Goal: Task Accomplishment & Management: Use online tool/utility

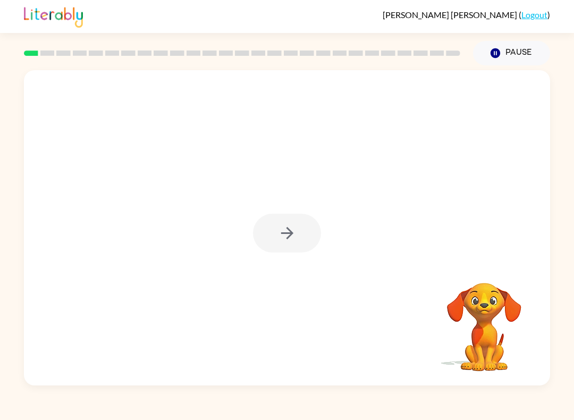
click at [292, 240] on div at bounding box center [287, 233] width 68 height 39
click at [291, 232] on icon "button" at bounding box center [287, 233] width 12 height 12
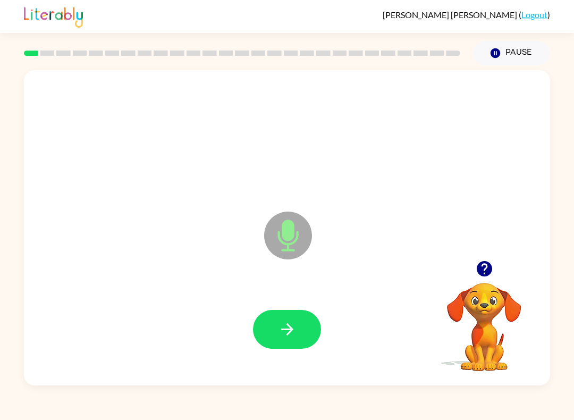
click at [306, 339] on button "button" at bounding box center [287, 329] width 68 height 39
click at [267, 318] on button "button" at bounding box center [287, 329] width 68 height 39
click at [276, 321] on button "button" at bounding box center [287, 329] width 68 height 39
click at [267, 317] on button "button" at bounding box center [287, 329] width 68 height 39
click at [267, 318] on button "button" at bounding box center [287, 329] width 68 height 39
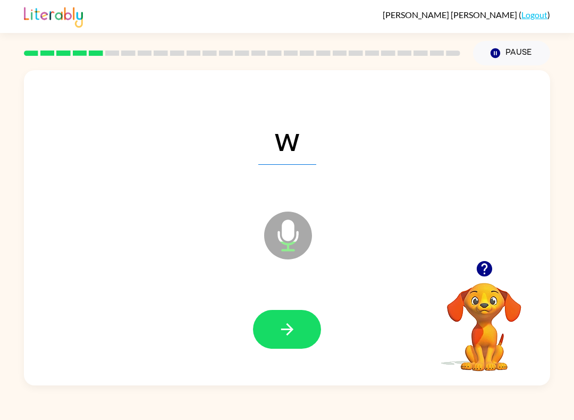
click at [265, 319] on button "button" at bounding box center [287, 329] width 68 height 39
click at [260, 331] on button "button" at bounding box center [287, 329] width 68 height 39
click at [270, 329] on button "button" at bounding box center [287, 329] width 68 height 39
click at [271, 330] on button "button" at bounding box center [287, 329] width 68 height 39
click at [272, 322] on button "button" at bounding box center [287, 329] width 68 height 39
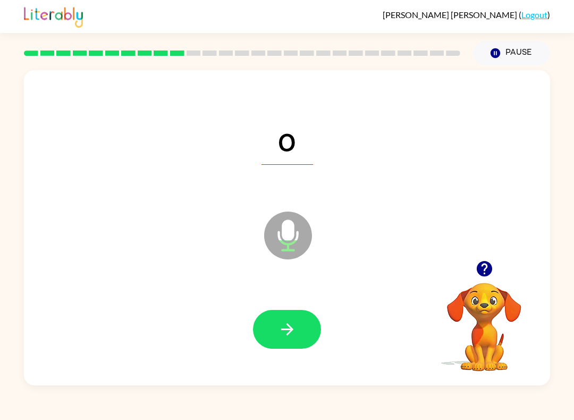
click at [271, 319] on button "button" at bounding box center [287, 329] width 68 height 39
click at [280, 332] on icon "button" at bounding box center [287, 329] width 19 height 19
click at [271, 322] on button "button" at bounding box center [287, 329] width 68 height 39
click at [270, 321] on button "button" at bounding box center [287, 329] width 68 height 39
click at [275, 323] on button "button" at bounding box center [287, 329] width 68 height 39
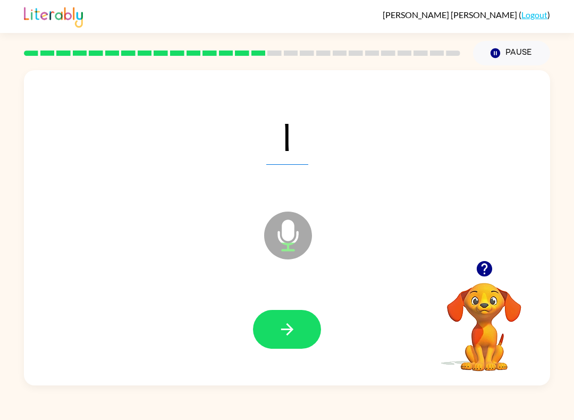
click at [268, 328] on button "button" at bounding box center [287, 329] width 68 height 39
click at [268, 325] on button "button" at bounding box center [287, 329] width 68 height 39
click at [272, 319] on button "button" at bounding box center [287, 329] width 68 height 39
click at [267, 315] on button "button" at bounding box center [287, 329] width 68 height 39
click at [276, 325] on button "button" at bounding box center [287, 329] width 68 height 39
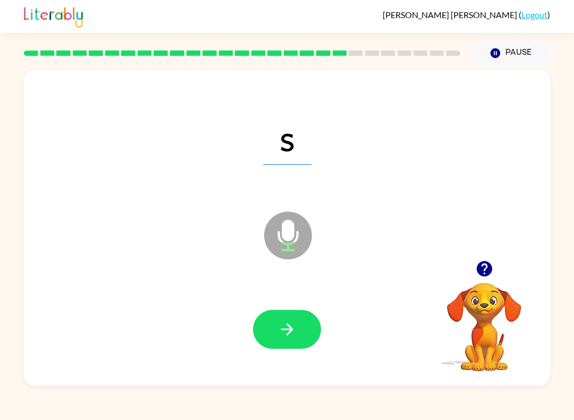
click at [281, 321] on icon "button" at bounding box center [287, 329] width 19 height 19
click at [278, 317] on button "button" at bounding box center [287, 329] width 68 height 39
click at [279, 333] on icon "button" at bounding box center [287, 329] width 19 height 19
click at [280, 329] on icon "button" at bounding box center [287, 329] width 19 height 19
click at [285, 325] on icon "button" at bounding box center [287, 329] width 19 height 19
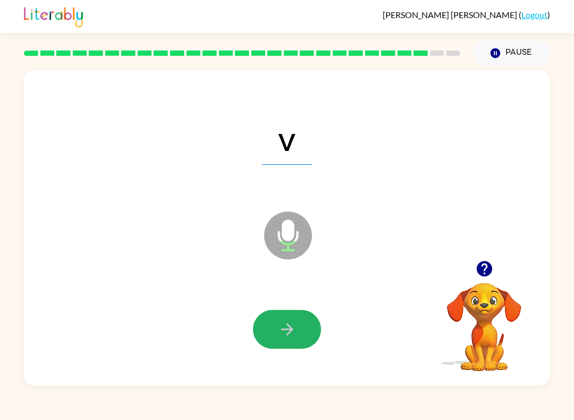
click at [267, 334] on button "button" at bounding box center [287, 329] width 68 height 39
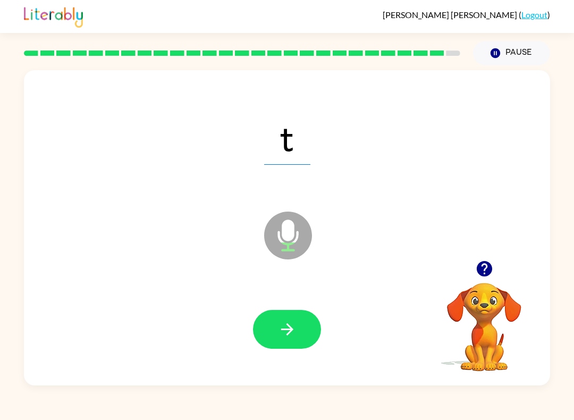
click at [264, 322] on button "button" at bounding box center [287, 329] width 68 height 39
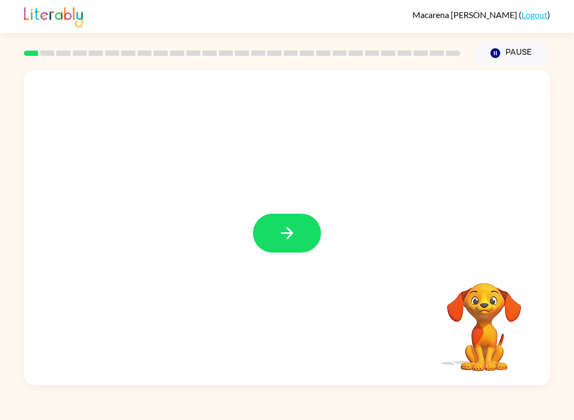
click at [293, 241] on icon "button" at bounding box center [287, 233] width 19 height 19
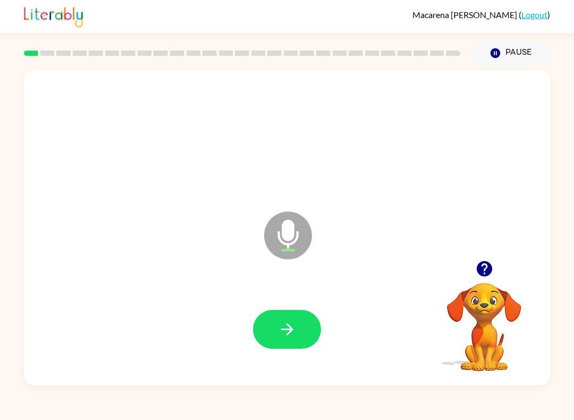
click at [300, 333] on button "button" at bounding box center [287, 329] width 68 height 39
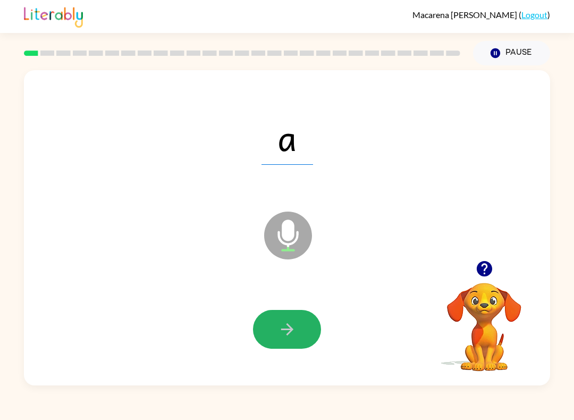
click at [291, 324] on icon "button" at bounding box center [287, 329] width 19 height 19
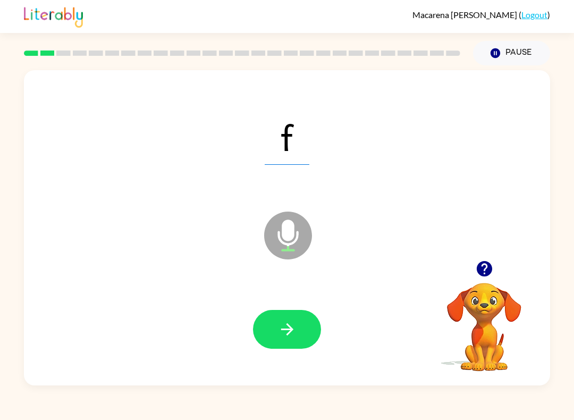
click at [290, 325] on icon "button" at bounding box center [287, 329] width 19 height 19
click at [266, 324] on button "button" at bounding box center [287, 329] width 68 height 39
click at [271, 332] on button "button" at bounding box center [287, 329] width 68 height 39
click at [266, 327] on button "button" at bounding box center [287, 329] width 68 height 39
click at [270, 329] on button "button" at bounding box center [287, 329] width 68 height 39
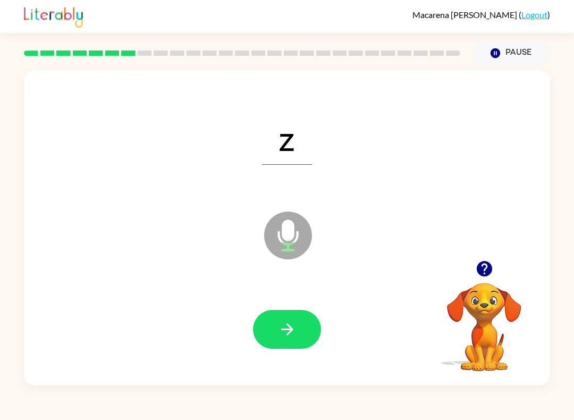
click at [273, 331] on button "button" at bounding box center [287, 329] width 68 height 39
click at [268, 335] on button "button" at bounding box center [287, 329] width 68 height 39
click at [286, 329] on icon "button" at bounding box center [287, 329] width 19 height 19
click at [271, 314] on button "button" at bounding box center [287, 329] width 68 height 39
click at [279, 331] on icon "button" at bounding box center [287, 329] width 19 height 19
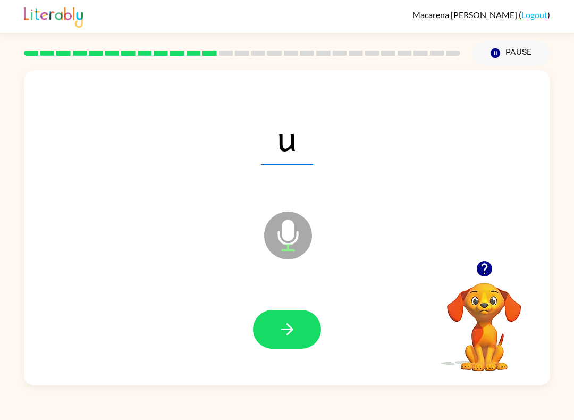
click at [279, 338] on icon "button" at bounding box center [287, 329] width 19 height 19
click at [274, 325] on button "button" at bounding box center [287, 329] width 68 height 39
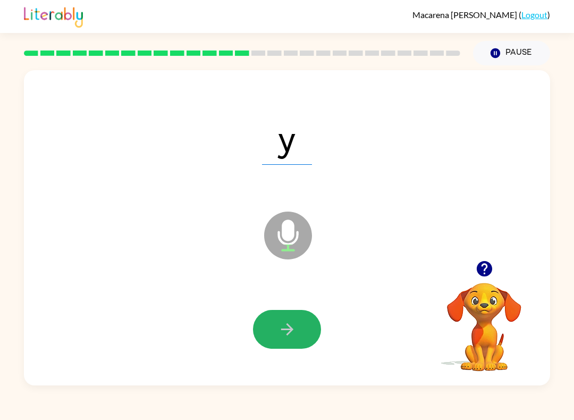
click at [266, 327] on button "button" at bounding box center [287, 329] width 68 height 39
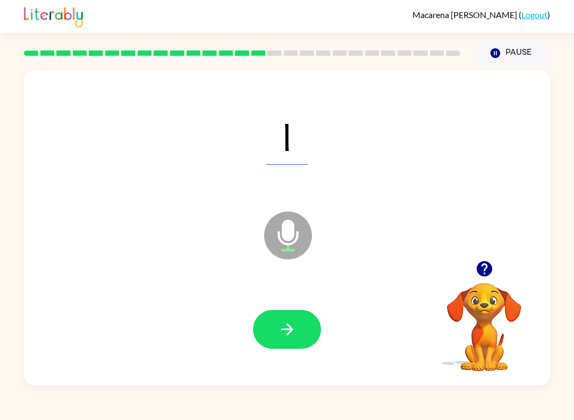
click at [271, 324] on button "button" at bounding box center [287, 329] width 68 height 39
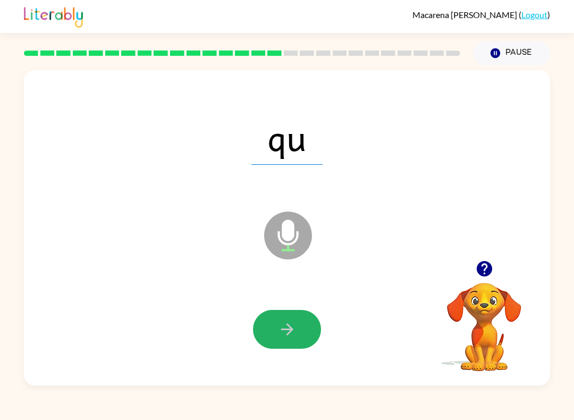
click at [268, 327] on button "button" at bounding box center [287, 329] width 68 height 39
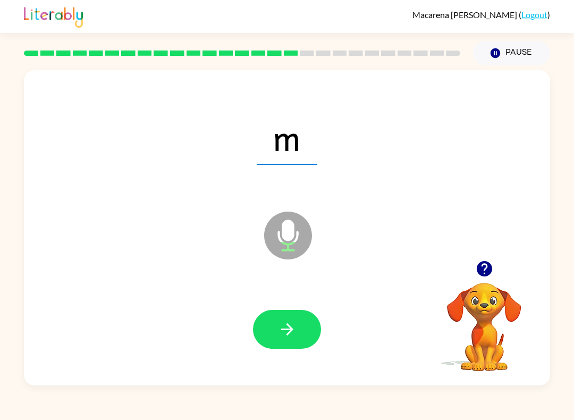
click at [277, 325] on button "button" at bounding box center [287, 329] width 68 height 39
click at [275, 337] on button "button" at bounding box center [287, 329] width 68 height 39
click at [283, 320] on button "button" at bounding box center [287, 329] width 68 height 39
click at [279, 325] on icon "button" at bounding box center [287, 329] width 19 height 19
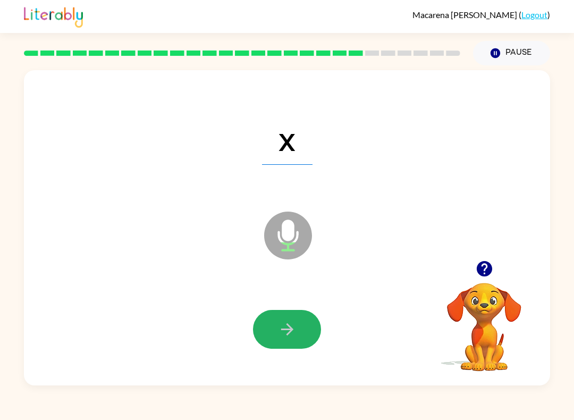
click at [275, 326] on button "button" at bounding box center [287, 329] width 68 height 39
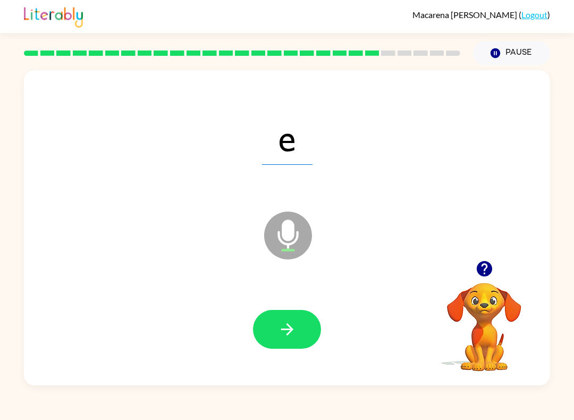
click at [283, 328] on icon "button" at bounding box center [287, 329] width 19 height 19
click at [286, 325] on icon "button" at bounding box center [287, 329] width 19 height 19
click at [275, 327] on button "button" at bounding box center [287, 329] width 68 height 39
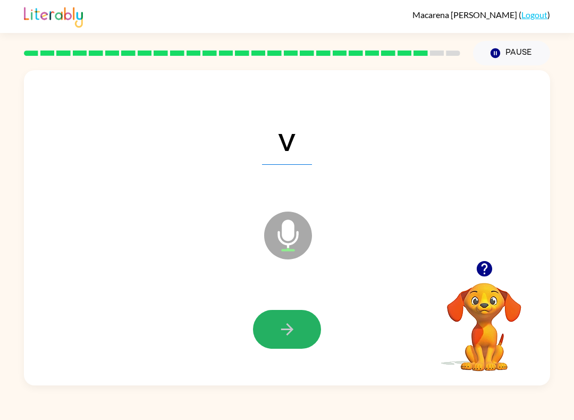
click at [287, 324] on icon "button" at bounding box center [287, 329] width 19 height 19
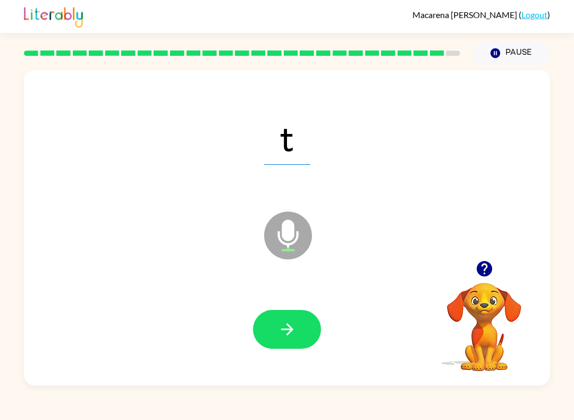
click at [285, 327] on icon "button" at bounding box center [287, 329] width 19 height 19
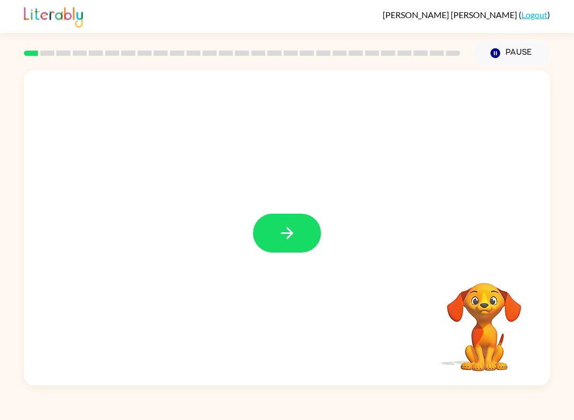
click at [288, 241] on icon "button" at bounding box center [287, 233] width 19 height 19
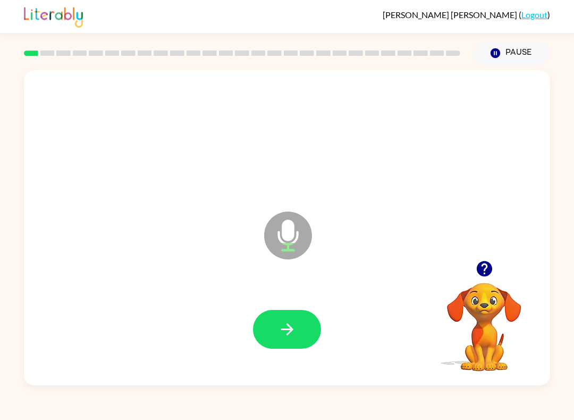
click at [284, 318] on button "button" at bounding box center [287, 329] width 68 height 39
click at [283, 331] on icon "button" at bounding box center [287, 329] width 19 height 19
click at [278, 325] on icon "button" at bounding box center [287, 329] width 19 height 19
click at [274, 328] on button "button" at bounding box center [287, 329] width 68 height 39
click at [282, 325] on icon "button" at bounding box center [287, 329] width 19 height 19
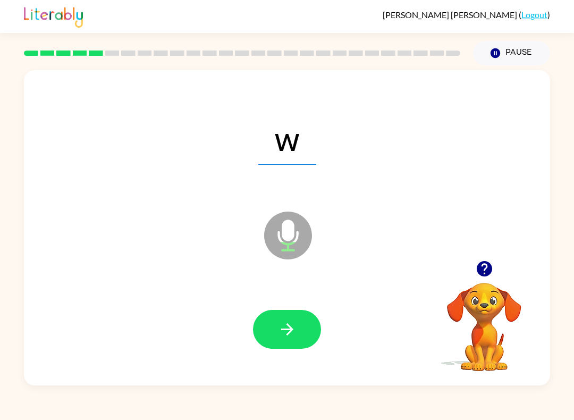
click at [282, 328] on icon "button" at bounding box center [287, 329] width 19 height 19
click at [274, 317] on button "button" at bounding box center [287, 329] width 68 height 39
click at [255, 322] on button "button" at bounding box center [287, 329] width 68 height 39
click at [260, 327] on button "button" at bounding box center [287, 329] width 68 height 39
click at [259, 324] on button "button" at bounding box center [287, 329] width 68 height 39
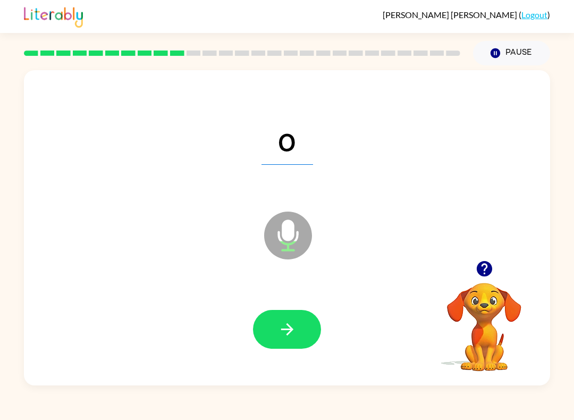
click at [253, 327] on button "button" at bounding box center [287, 329] width 68 height 39
click at [256, 321] on button "button" at bounding box center [287, 329] width 68 height 39
click at [255, 325] on button "button" at bounding box center [287, 329] width 68 height 39
click at [272, 340] on button "button" at bounding box center [287, 329] width 68 height 39
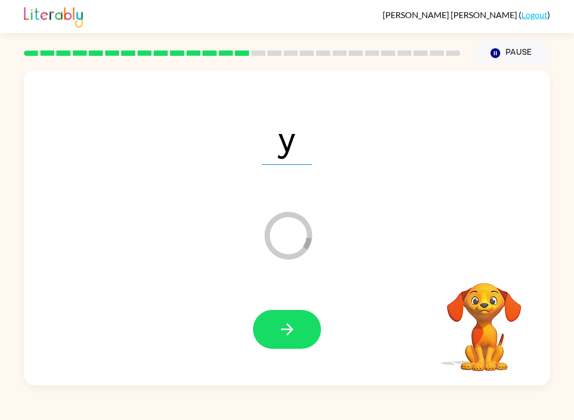
click at [306, 331] on button "button" at bounding box center [287, 329] width 68 height 39
click at [270, 325] on button "button" at bounding box center [287, 329] width 68 height 39
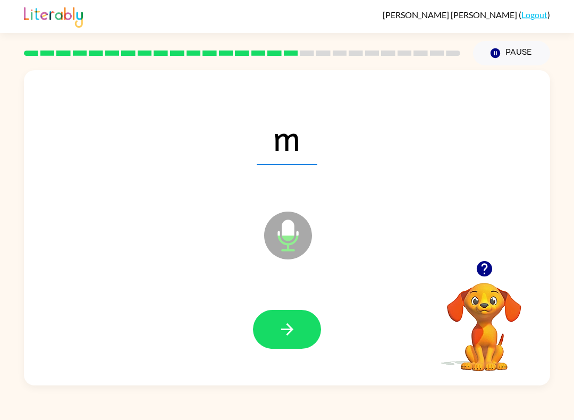
click at [275, 324] on button "button" at bounding box center [287, 329] width 68 height 39
click at [281, 324] on icon "button" at bounding box center [287, 329] width 19 height 19
click at [280, 332] on icon "button" at bounding box center [287, 329] width 19 height 19
click at [276, 324] on button "button" at bounding box center [287, 329] width 68 height 39
click at [280, 319] on button "button" at bounding box center [287, 329] width 68 height 39
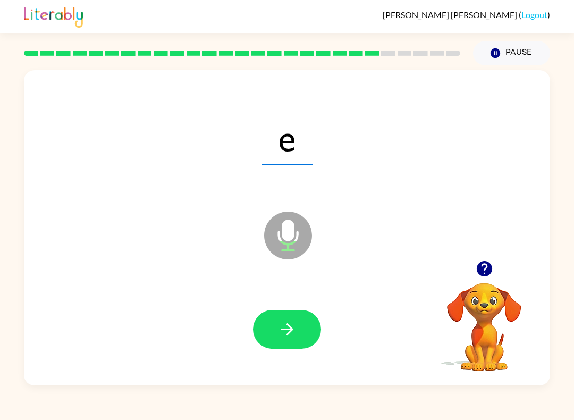
click at [282, 334] on icon "button" at bounding box center [287, 329] width 19 height 19
click at [264, 312] on button "button" at bounding box center [287, 329] width 68 height 39
click at [276, 321] on button "button" at bounding box center [287, 329] width 68 height 39
click at [282, 326] on icon "button" at bounding box center [287, 329] width 19 height 19
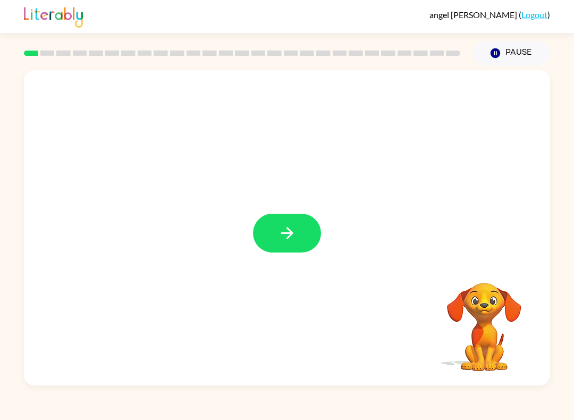
click at [257, 246] on button "button" at bounding box center [287, 233] width 68 height 39
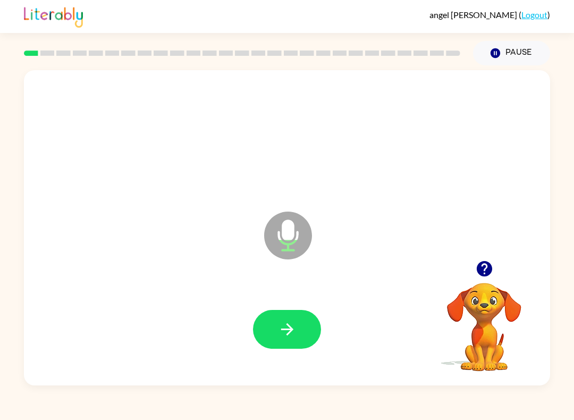
click at [295, 330] on icon "button" at bounding box center [287, 329] width 19 height 19
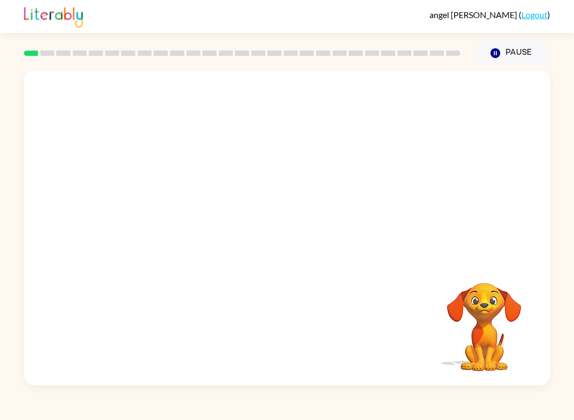
click at [519, 54] on button "Pause Pause" at bounding box center [511, 53] width 77 height 24
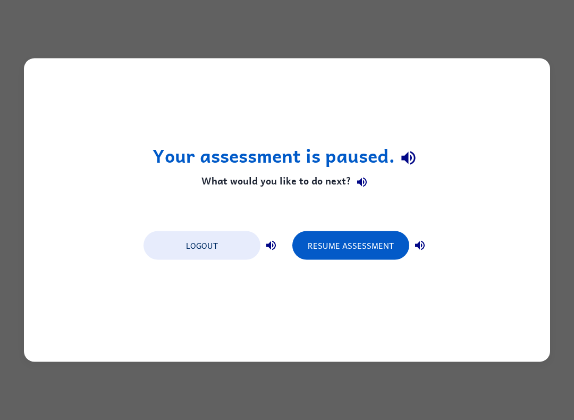
click at [331, 255] on button "Resume Assessment" at bounding box center [350, 245] width 117 height 29
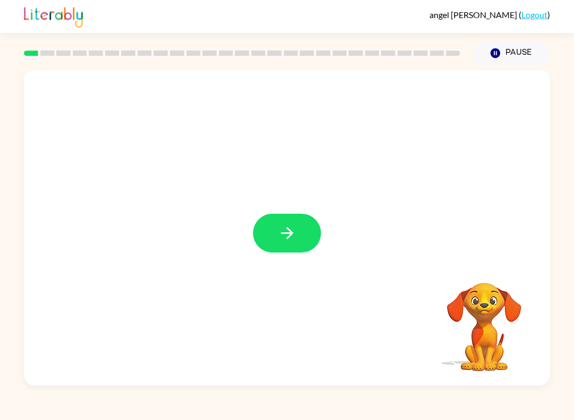
click at [512, 52] on button "Pause Pause" at bounding box center [511, 53] width 77 height 24
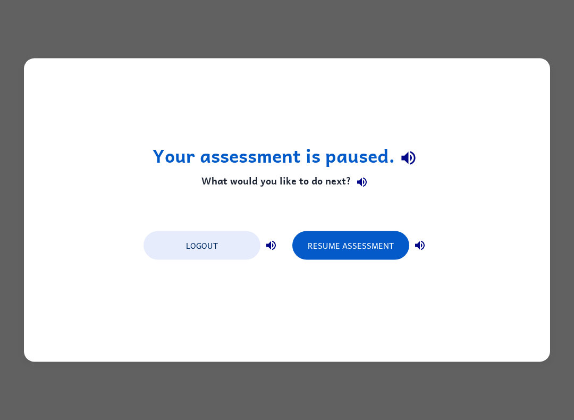
click at [337, 251] on button "Resume Assessment" at bounding box center [350, 245] width 117 height 29
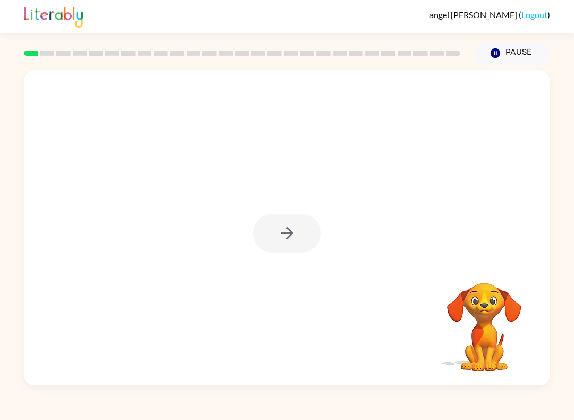
click at [297, 238] on div at bounding box center [287, 233] width 68 height 39
click at [292, 236] on icon "button" at bounding box center [287, 233] width 19 height 19
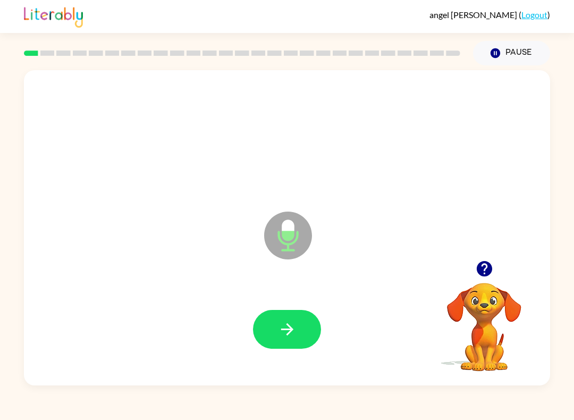
click at [301, 338] on button "button" at bounding box center [287, 329] width 68 height 39
click at [274, 323] on button "button" at bounding box center [287, 329] width 68 height 39
click at [266, 323] on button "button" at bounding box center [287, 329] width 68 height 39
click at [282, 316] on button "button" at bounding box center [287, 329] width 68 height 39
click at [293, 328] on icon "button" at bounding box center [287, 329] width 19 height 19
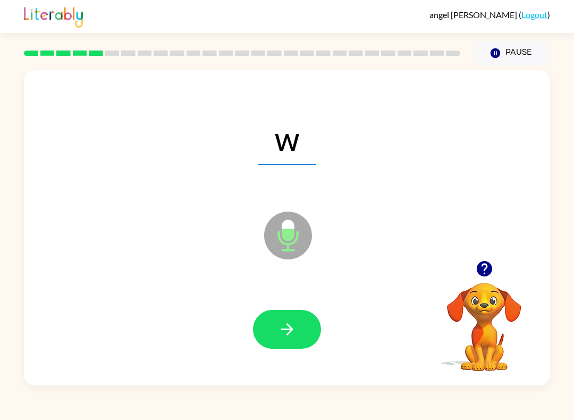
click at [281, 325] on icon "button" at bounding box center [287, 329] width 19 height 19
click at [279, 325] on icon "button" at bounding box center [287, 329] width 19 height 19
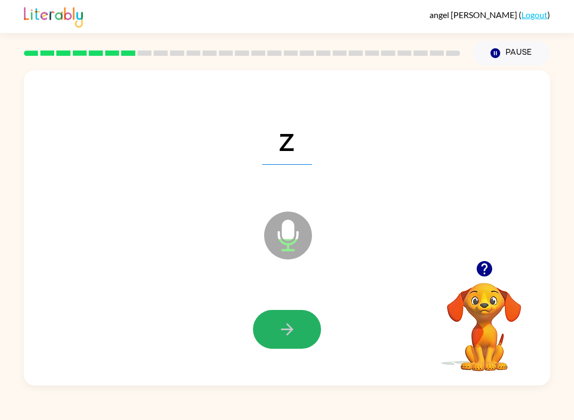
click at [260, 331] on button "button" at bounding box center [287, 329] width 68 height 39
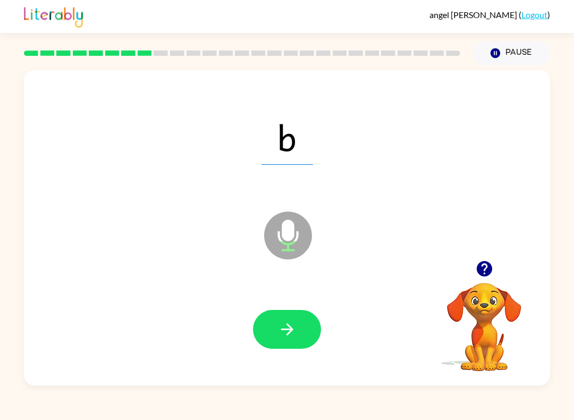
click at [276, 331] on button "button" at bounding box center [287, 329] width 68 height 39
click at [283, 318] on button "button" at bounding box center [287, 329] width 68 height 39
click at [267, 317] on button "button" at bounding box center [287, 329] width 68 height 39
click at [278, 312] on button "button" at bounding box center [287, 329] width 68 height 39
click at [289, 327] on icon "button" at bounding box center [287, 329] width 12 height 12
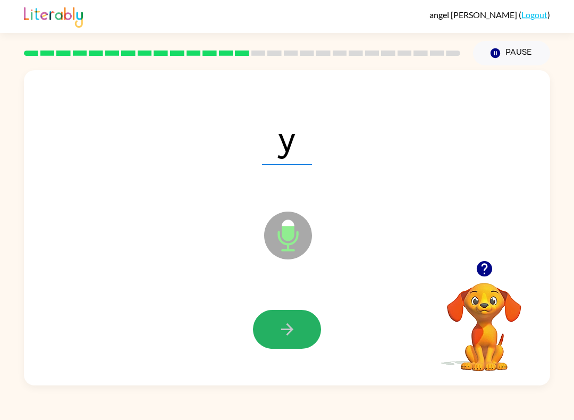
click at [281, 333] on icon "button" at bounding box center [287, 329] width 19 height 19
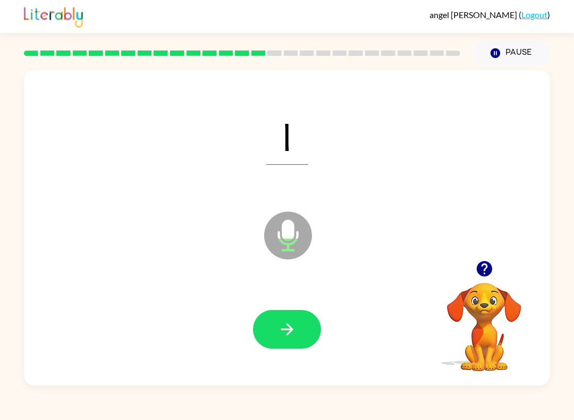
click at [286, 326] on icon "button" at bounding box center [287, 329] width 19 height 19
click at [297, 326] on button "button" at bounding box center [287, 329] width 68 height 39
click at [288, 325] on icon "button" at bounding box center [287, 329] width 12 height 12
click at [269, 329] on button "button" at bounding box center [287, 329] width 68 height 39
click at [257, 323] on button "button" at bounding box center [287, 329] width 68 height 39
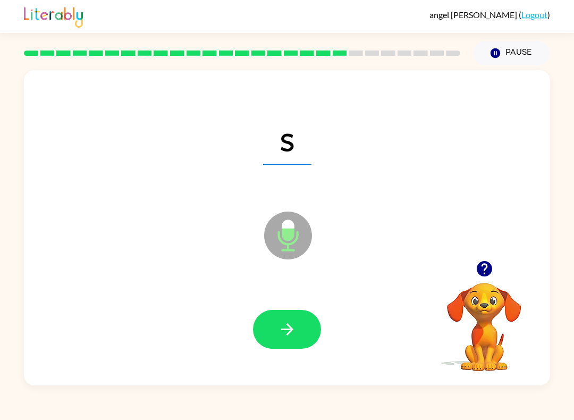
click at [260, 315] on button "button" at bounding box center [287, 329] width 68 height 39
click at [271, 323] on button "button" at bounding box center [287, 329] width 68 height 39
click at [281, 315] on button "button" at bounding box center [287, 329] width 68 height 39
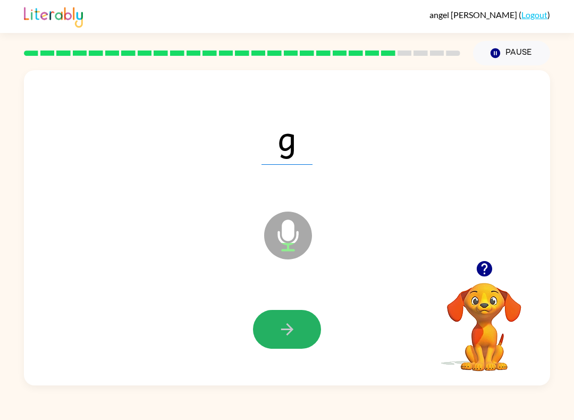
click at [271, 340] on button "button" at bounding box center [287, 329] width 68 height 39
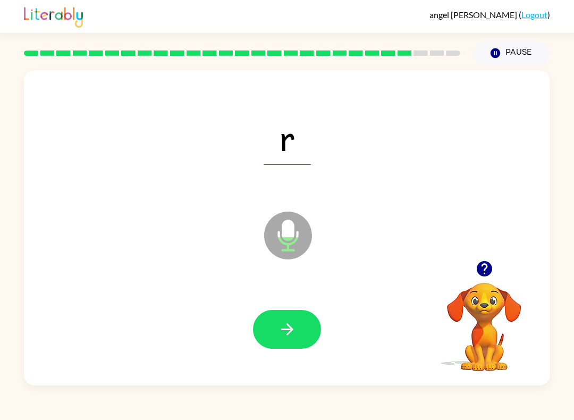
click at [267, 328] on button "button" at bounding box center [287, 329] width 68 height 39
click at [253, 328] on button "button" at bounding box center [287, 329] width 68 height 39
click at [285, 329] on icon "button" at bounding box center [287, 329] width 19 height 19
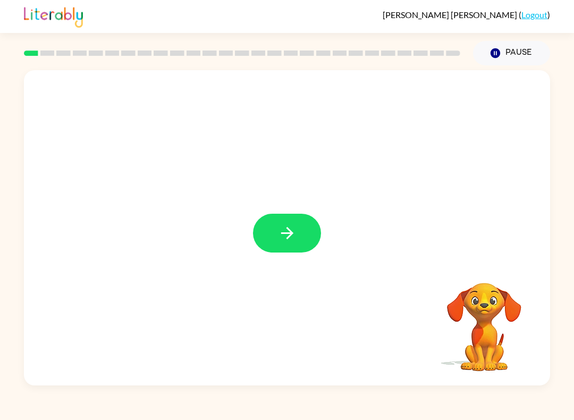
click at [282, 229] on icon "button" at bounding box center [287, 233] width 19 height 19
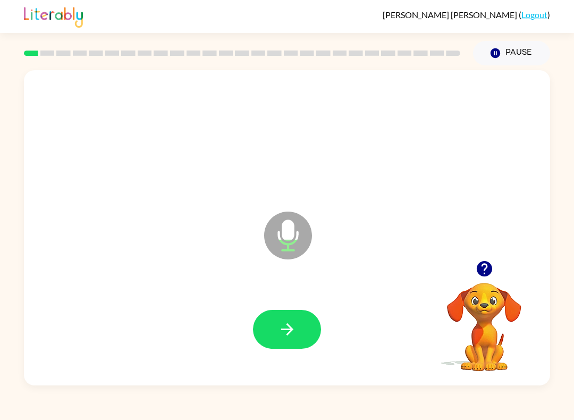
click at [288, 332] on icon "button" at bounding box center [287, 329] width 19 height 19
click at [287, 336] on icon "button" at bounding box center [287, 329] width 19 height 19
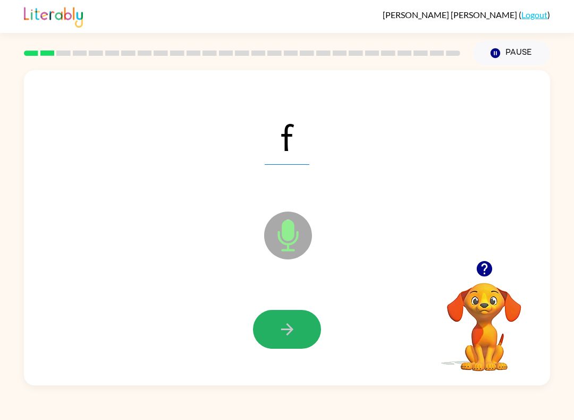
click at [291, 332] on icon "button" at bounding box center [287, 329] width 12 height 12
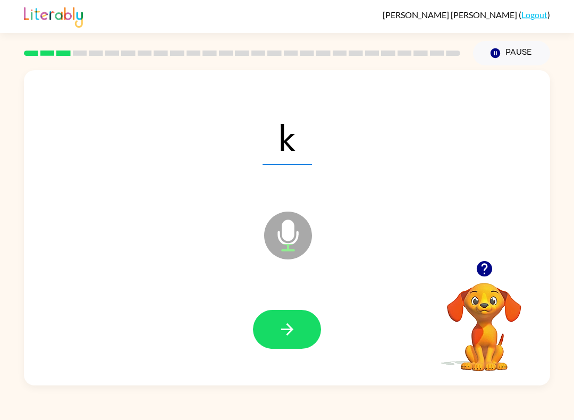
click at [293, 328] on icon "button" at bounding box center [287, 329] width 19 height 19
click at [288, 330] on icon "button" at bounding box center [287, 329] width 12 height 12
click at [291, 322] on icon "button" at bounding box center [287, 329] width 19 height 19
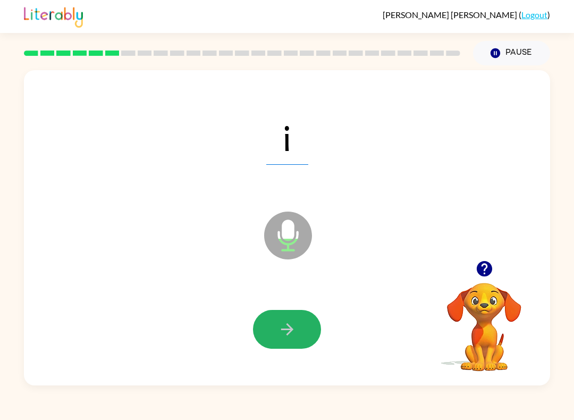
click at [296, 321] on icon "button" at bounding box center [287, 329] width 19 height 19
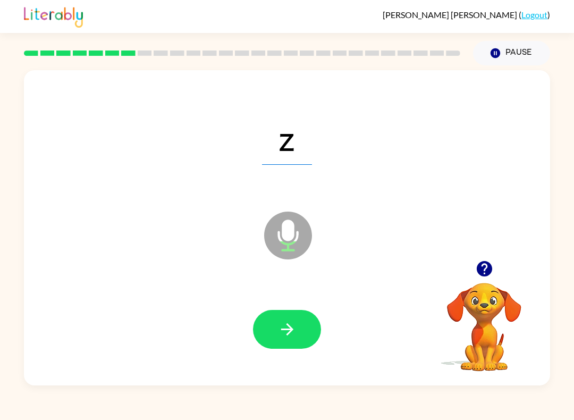
click at [298, 328] on button "button" at bounding box center [287, 329] width 68 height 39
click at [298, 333] on button "button" at bounding box center [287, 329] width 68 height 39
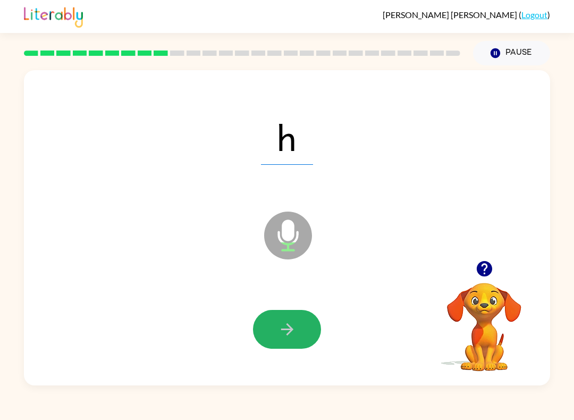
click at [274, 339] on button "button" at bounding box center [287, 329] width 68 height 39
click at [291, 329] on icon "button" at bounding box center [287, 329] width 12 height 12
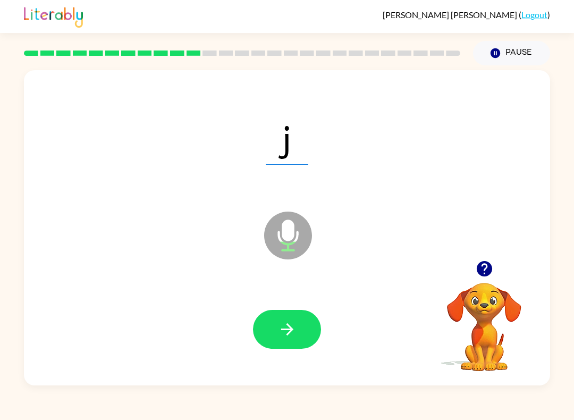
click at [287, 328] on icon "button" at bounding box center [287, 329] width 19 height 19
click at [283, 325] on icon "button" at bounding box center [287, 329] width 19 height 19
click at [301, 333] on button "button" at bounding box center [287, 329] width 68 height 39
click at [285, 333] on icon "button" at bounding box center [287, 329] width 19 height 19
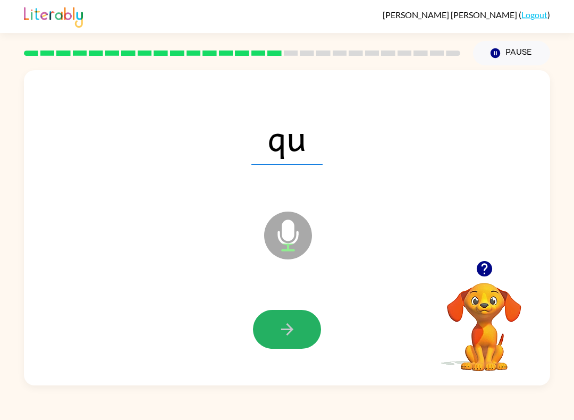
click at [290, 327] on icon "button" at bounding box center [287, 329] width 12 height 12
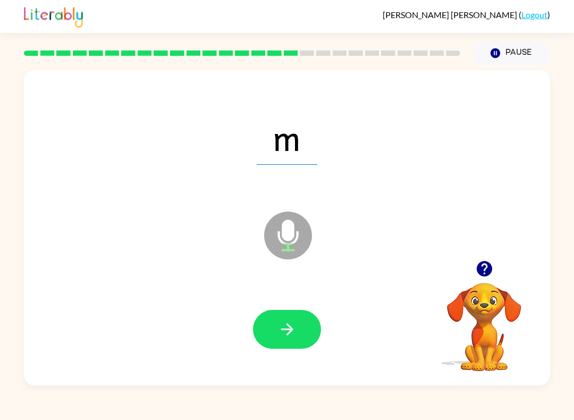
click at [291, 333] on icon "button" at bounding box center [287, 329] width 19 height 19
click at [297, 332] on button "button" at bounding box center [287, 329] width 68 height 39
click at [284, 328] on icon "button" at bounding box center [287, 329] width 19 height 19
click at [287, 323] on icon "button" at bounding box center [287, 329] width 19 height 19
click at [275, 325] on button "button" at bounding box center [287, 329] width 68 height 39
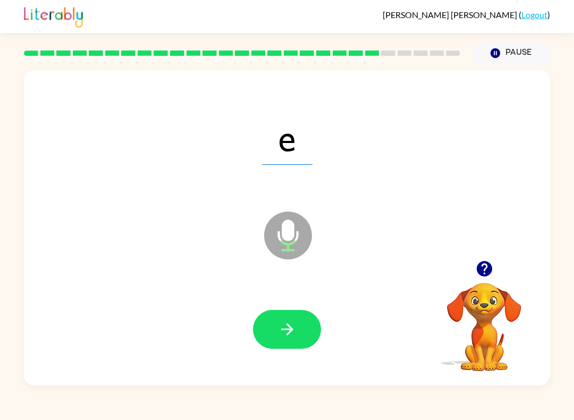
click at [294, 336] on icon "button" at bounding box center [287, 329] width 19 height 19
click at [296, 321] on icon "button" at bounding box center [287, 329] width 19 height 19
click at [310, 331] on button "button" at bounding box center [287, 329] width 68 height 39
click at [288, 324] on icon "button" at bounding box center [287, 329] width 19 height 19
click at [290, 345] on button "button" at bounding box center [287, 329] width 68 height 39
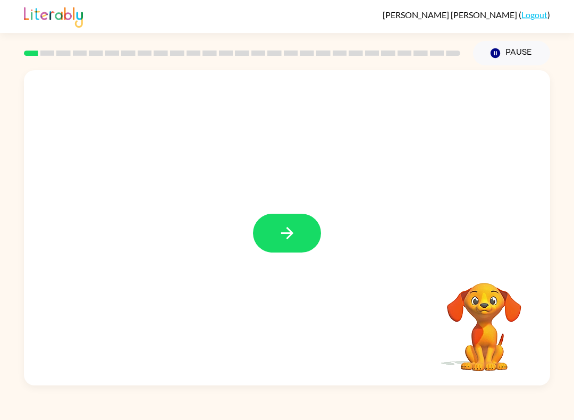
click at [270, 225] on button "button" at bounding box center [287, 233] width 68 height 39
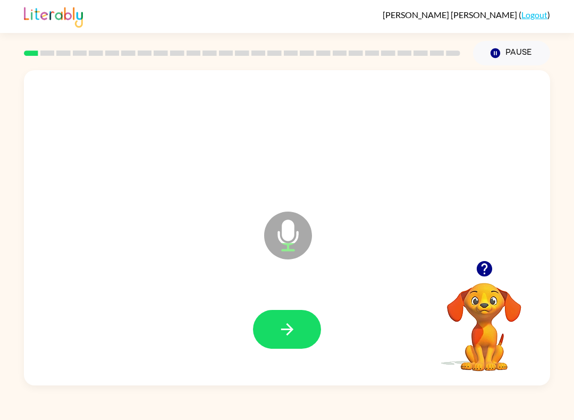
click at [292, 322] on icon "button" at bounding box center [287, 329] width 19 height 19
click at [296, 325] on icon "button" at bounding box center [287, 329] width 19 height 19
click at [287, 311] on button "button" at bounding box center [287, 329] width 68 height 39
click at [283, 320] on button "button" at bounding box center [287, 329] width 68 height 39
click at [292, 313] on button "button" at bounding box center [287, 329] width 68 height 39
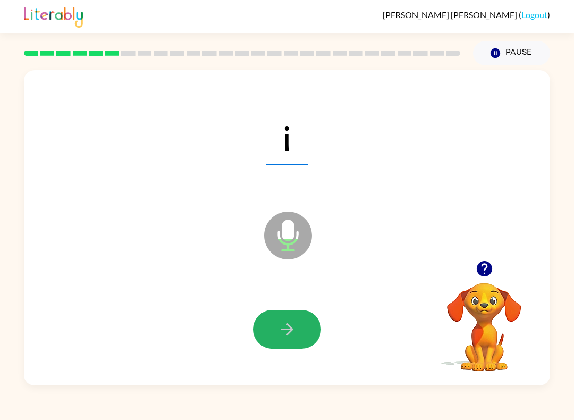
click at [302, 321] on button "button" at bounding box center [287, 329] width 68 height 39
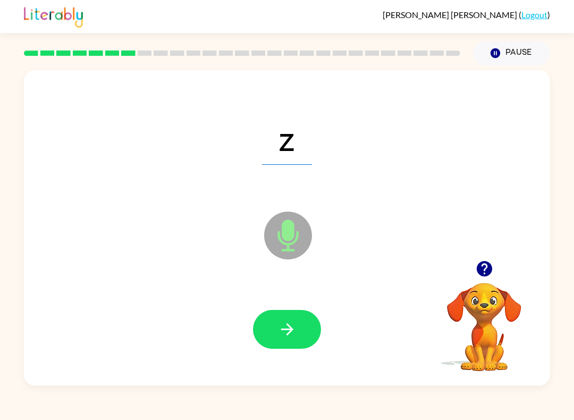
click at [296, 330] on icon "button" at bounding box center [287, 329] width 19 height 19
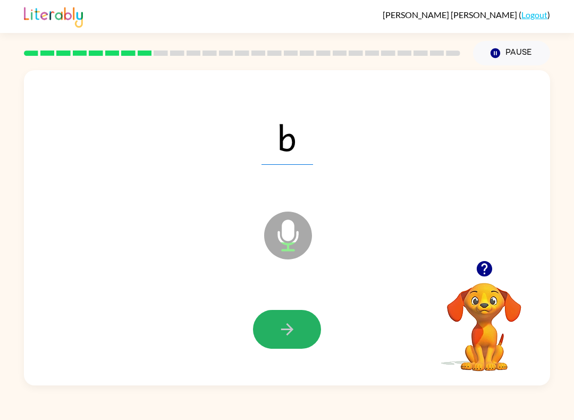
click at [291, 330] on icon "button" at bounding box center [287, 329] width 12 height 12
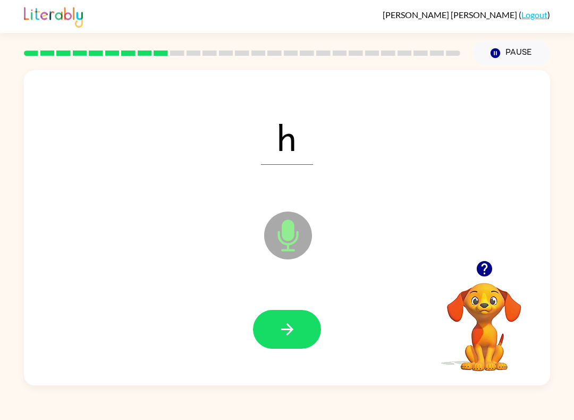
click at [298, 320] on button "button" at bounding box center [287, 329] width 68 height 39
click at [291, 333] on icon "button" at bounding box center [287, 329] width 19 height 19
click at [292, 330] on icon "button" at bounding box center [287, 329] width 12 height 12
click at [293, 330] on icon "button" at bounding box center [287, 329] width 19 height 19
click at [289, 327] on icon "button" at bounding box center [287, 329] width 12 height 12
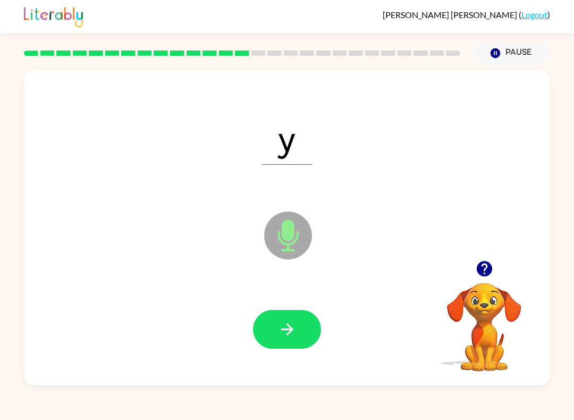
click at [287, 330] on icon "button" at bounding box center [287, 329] width 12 height 12
click at [288, 328] on icon "button" at bounding box center [287, 329] width 19 height 19
click at [301, 337] on button "button" at bounding box center [287, 329] width 68 height 39
click at [287, 319] on button "button" at bounding box center [287, 329] width 68 height 39
click at [293, 338] on icon "button" at bounding box center [287, 329] width 19 height 19
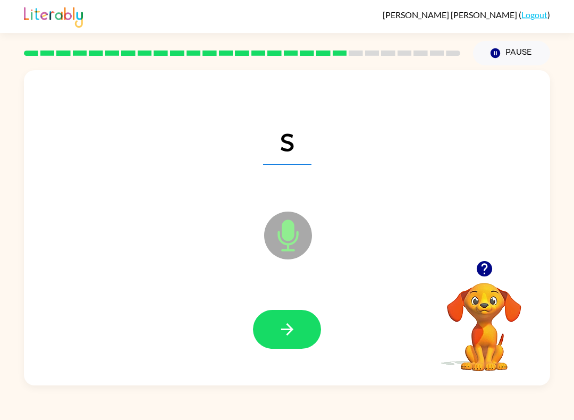
click at [290, 324] on icon "button" at bounding box center [287, 329] width 19 height 19
click at [304, 320] on button "button" at bounding box center [287, 329] width 68 height 39
click at [292, 327] on icon "button" at bounding box center [287, 329] width 19 height 19
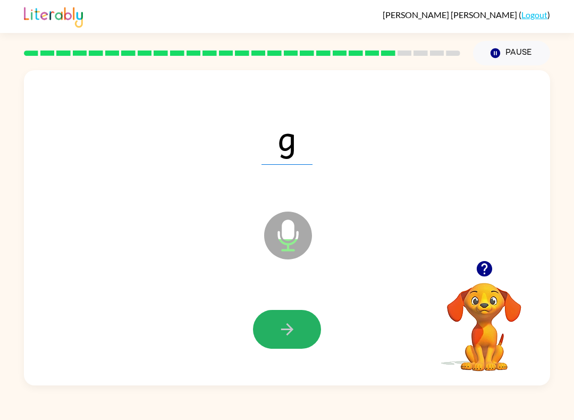
click at [296, 326] on icon "button" at bounding box center [287, 329] width 19 height 19
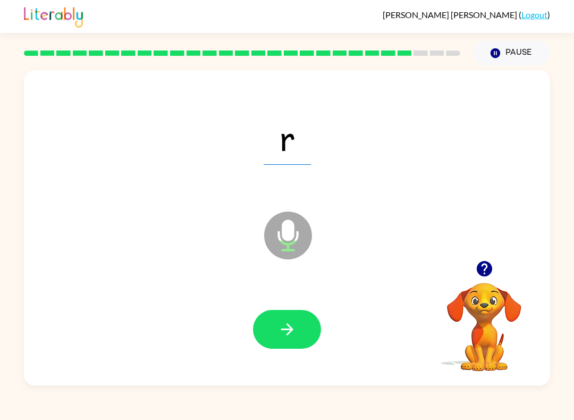
click at [304, 320] on button "button" at bounding box center [287, 329] width 68 height 39
click at [289, 330] on icon "button" at bounding box center [287, 329] width 12 height 12
click at [300, 322] on button "button" at bounding box center [287, 329] width 68 height 39
